Goal: Information Seeking & Learning: Learn about a topic

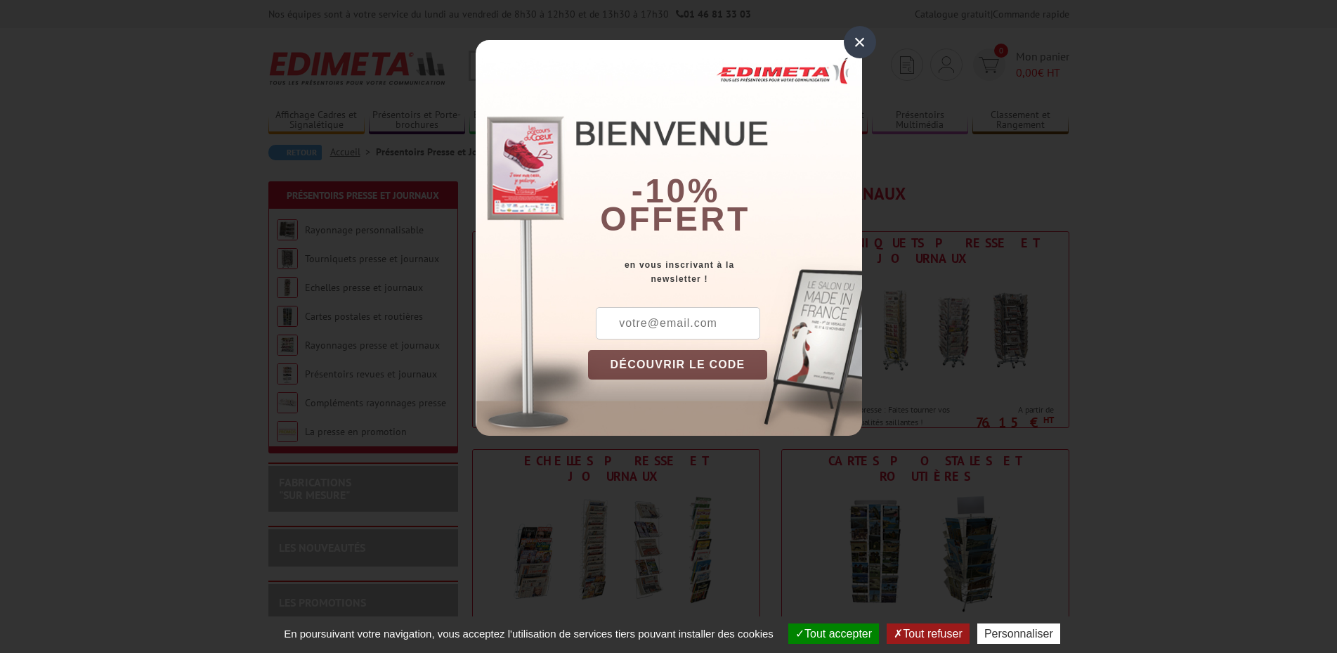
click at [857, 41] on div "×" at bounding box center [860, 42] width 32 height 32
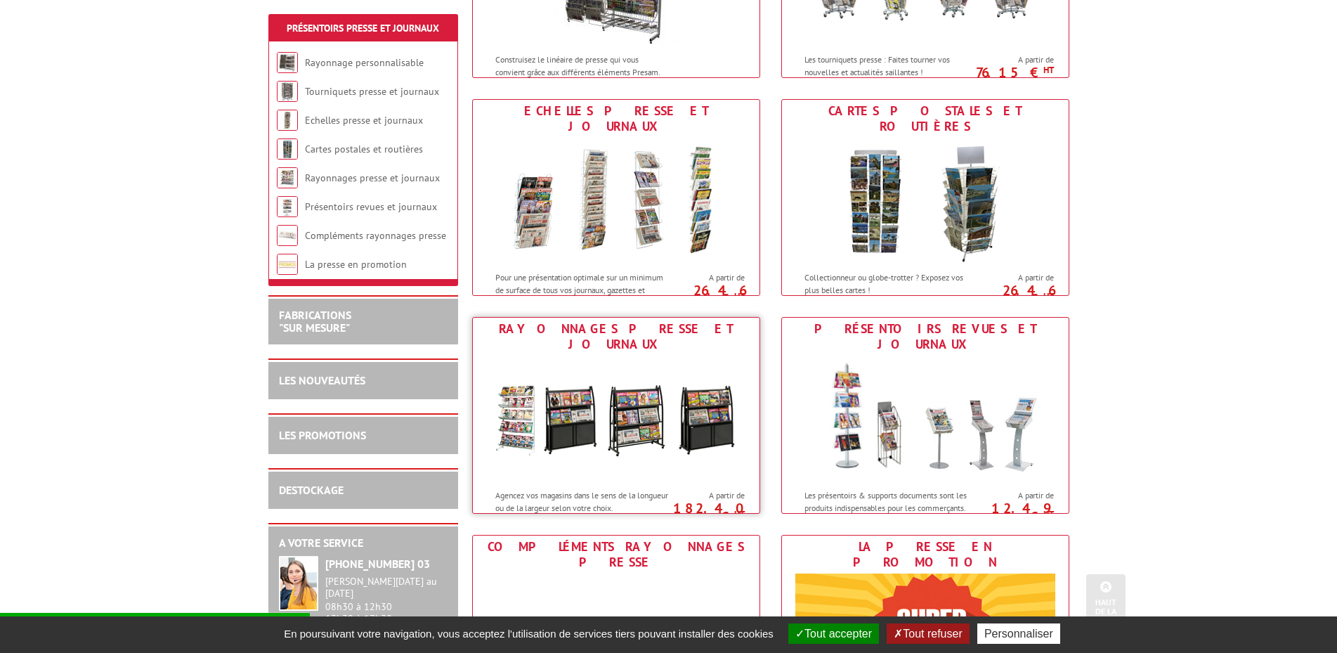
scroll to position [351, 0]
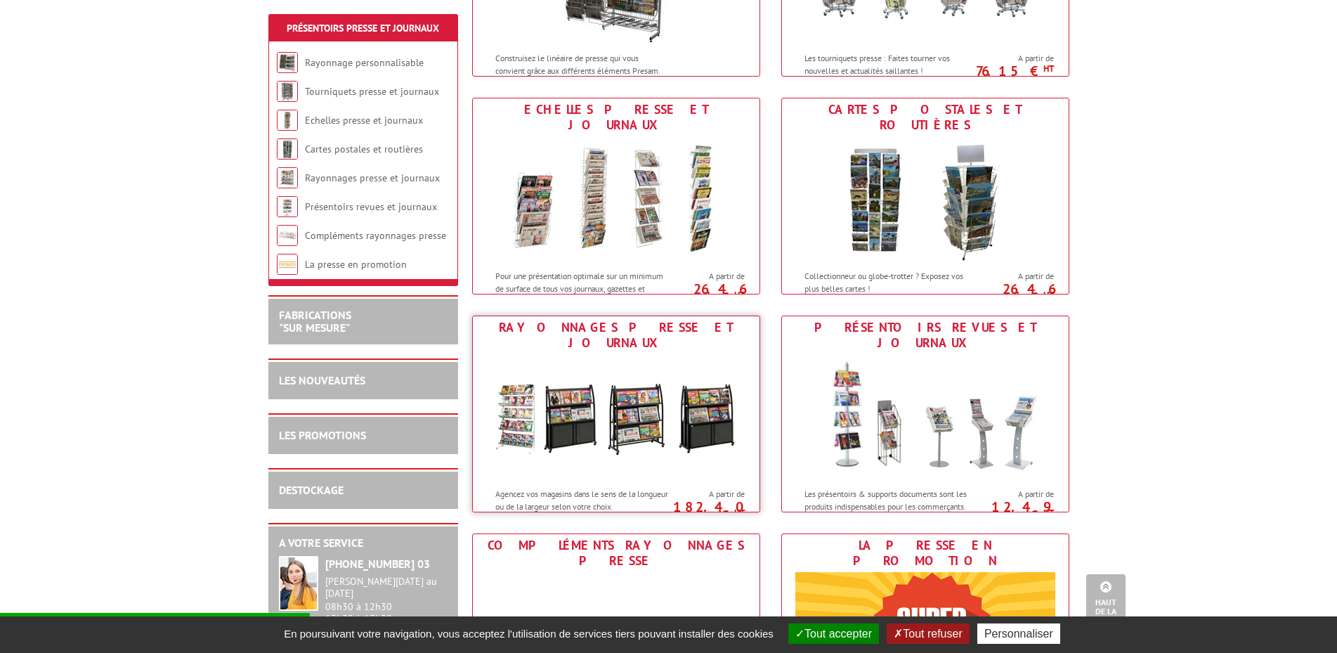
click at [646, 395] on img at bounding box center [616, 417] width 260 height 126
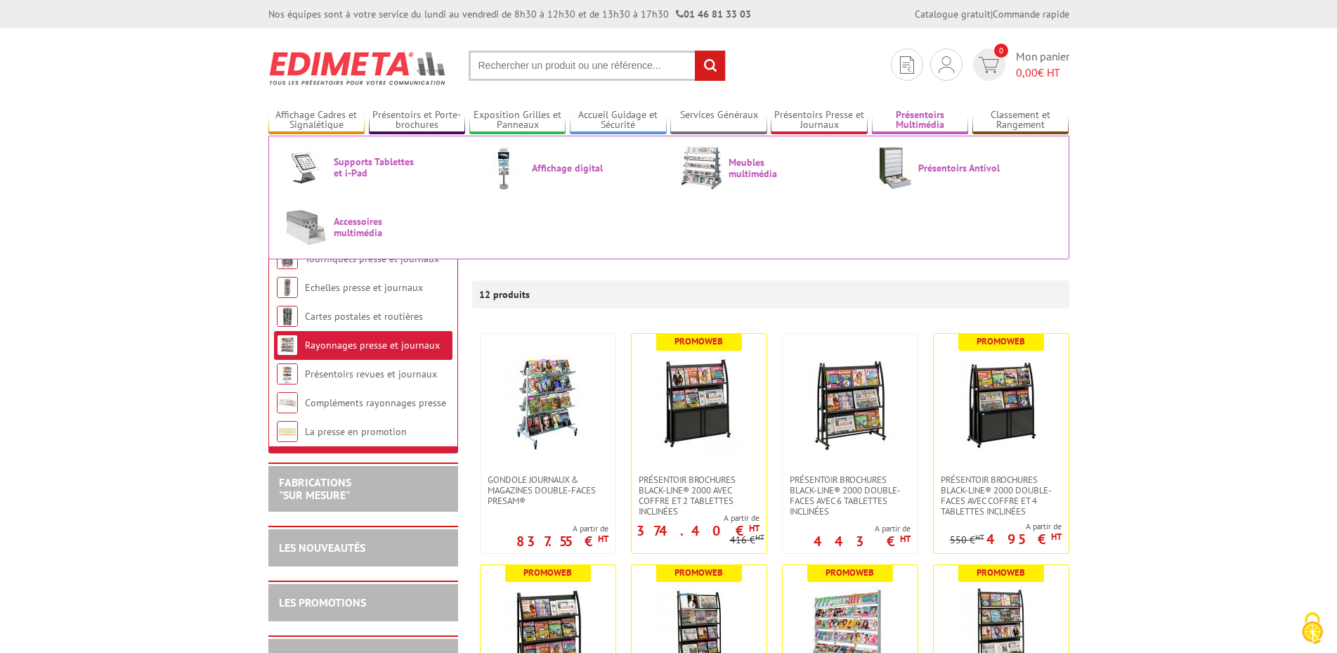
click at [925, 110] on link "Présentoirs Multimédia" at bounding box center [920, 120] width 97 height 23
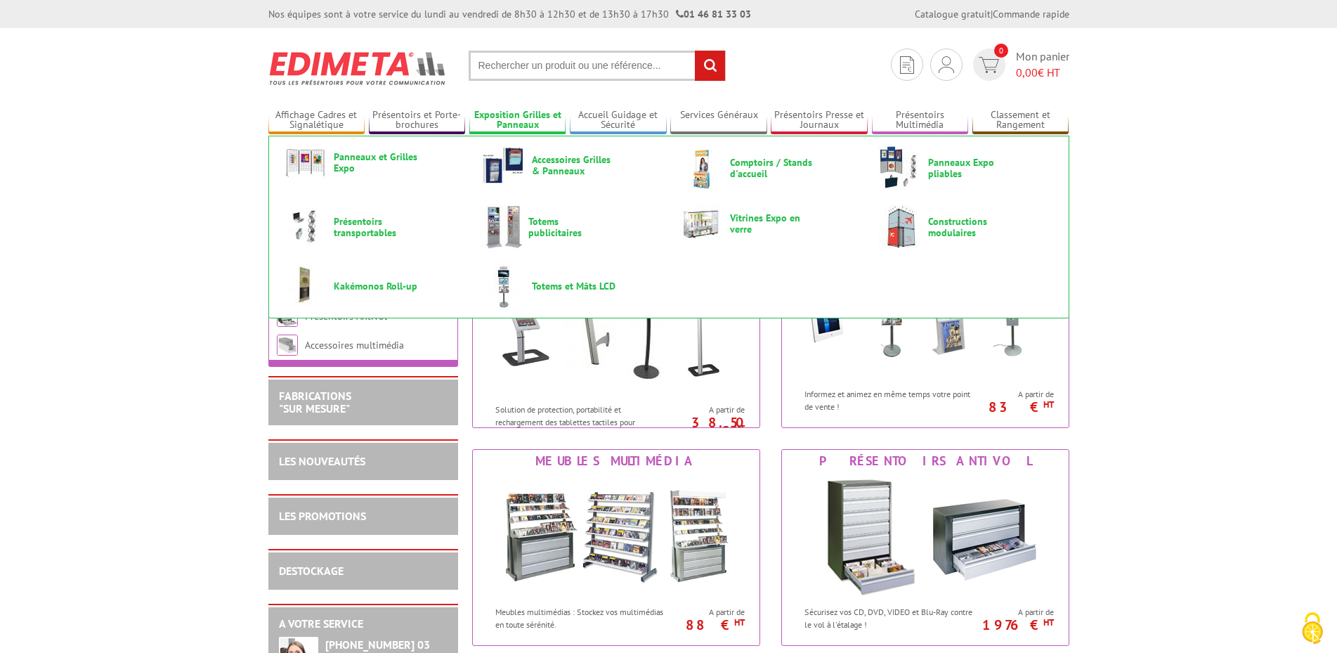
click at [524, 117] on link "Exposition Grilles et Panneaux" at bounding box center [517, 120] width 97 height 23
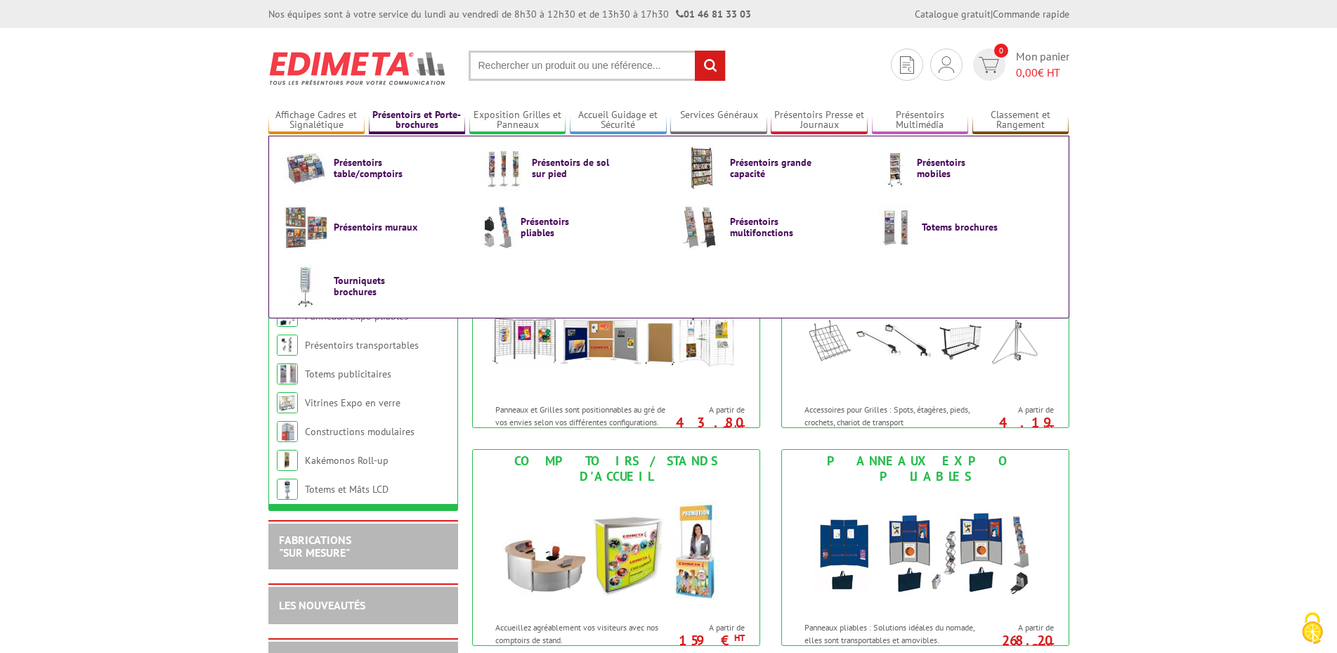
click at [406, 113] on link "Présentoirs et Porte-brochures" at bounding box center [417, 120] width 97 height 23
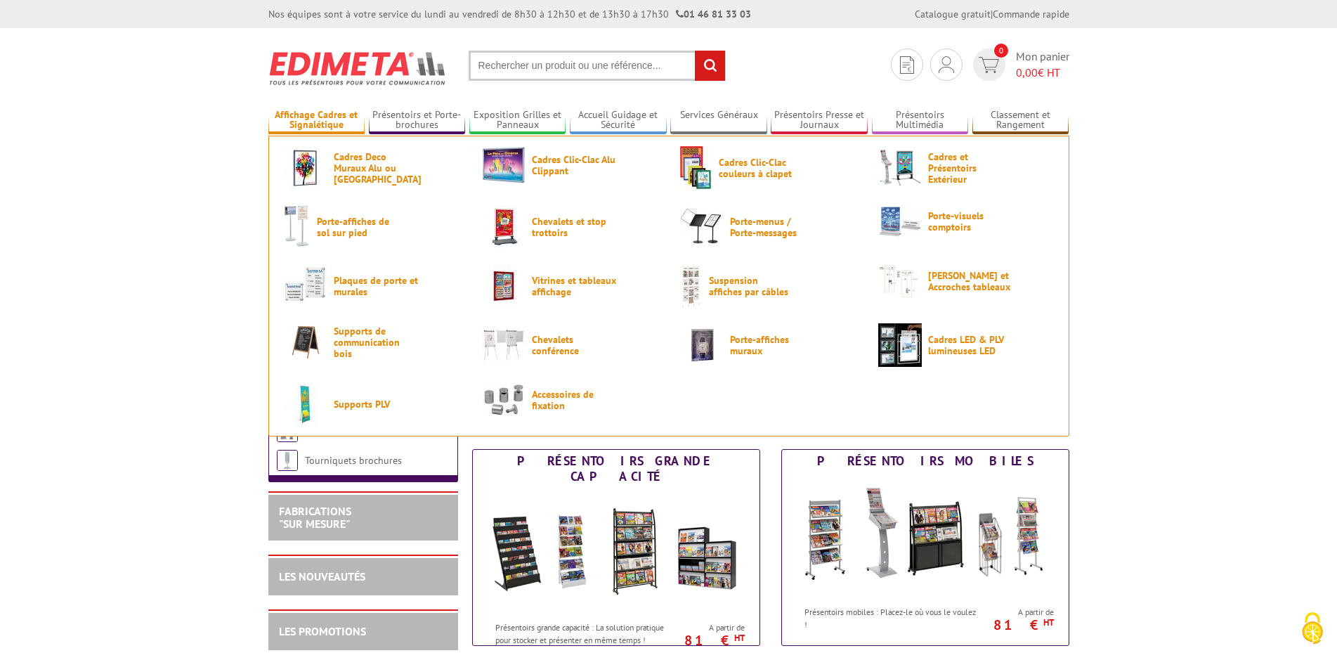
click at [311, 115] on link "Affichage Cadres et Signalétique" at bounding box center [316, 120] width 97 height 23
